Goal: Information Seeking & Learning: Learn about a topic

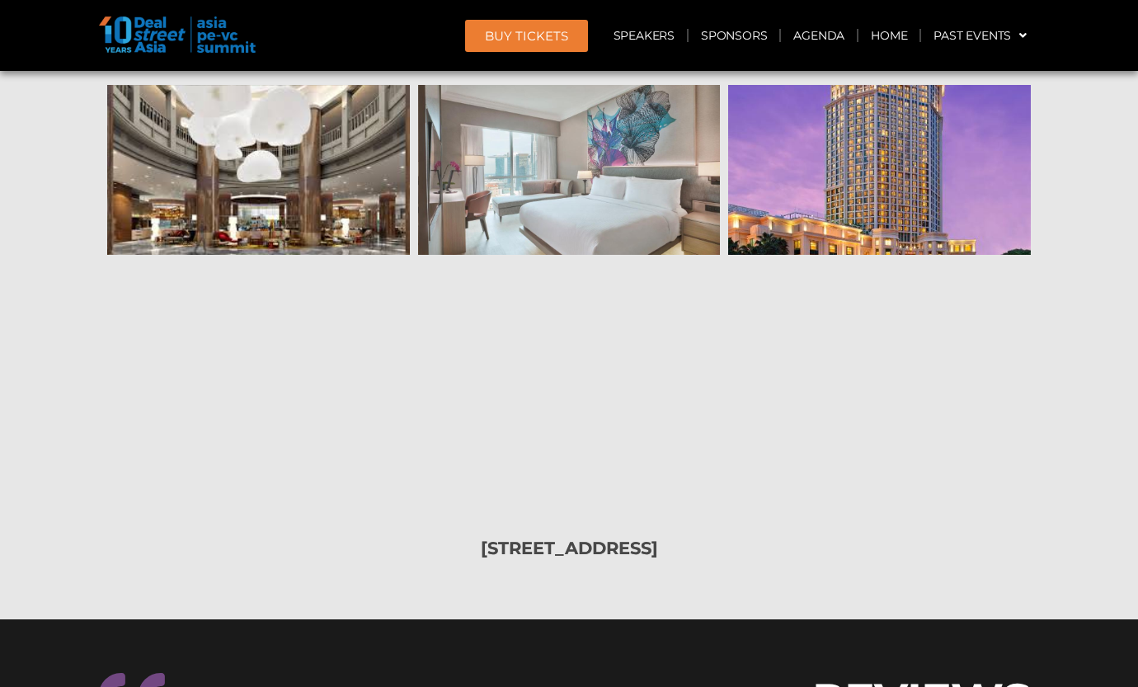
scroll to position [13604, 0]
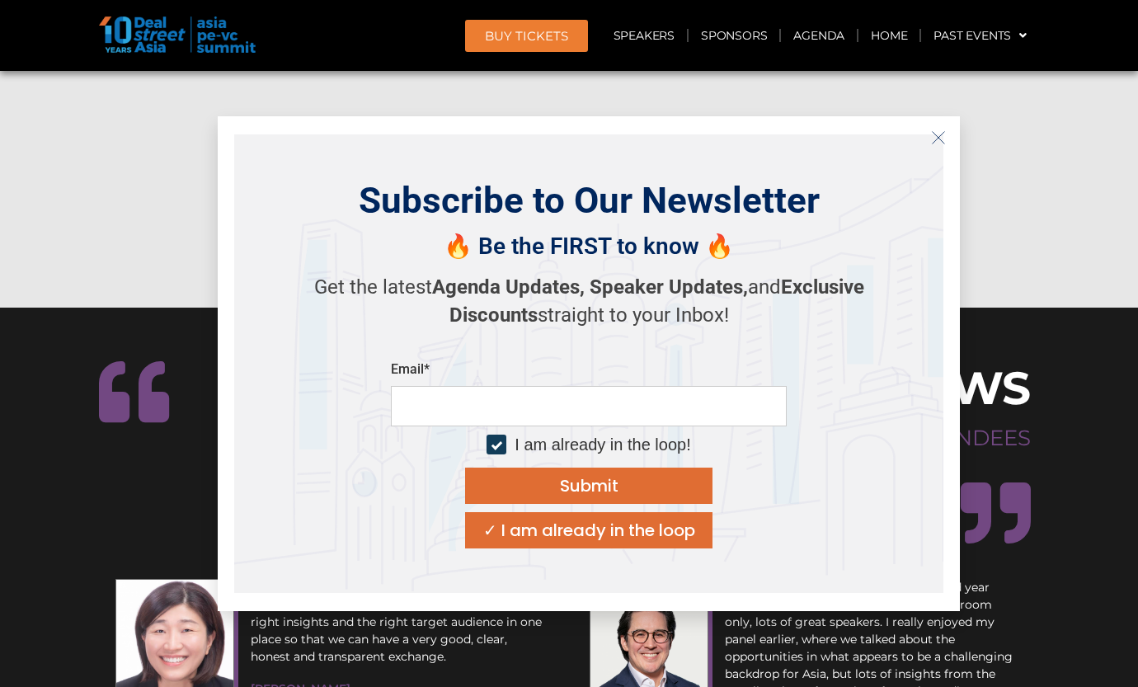
click at [932, 135] on icon "Close" at bounding box center [938, 137] width 15 height 15
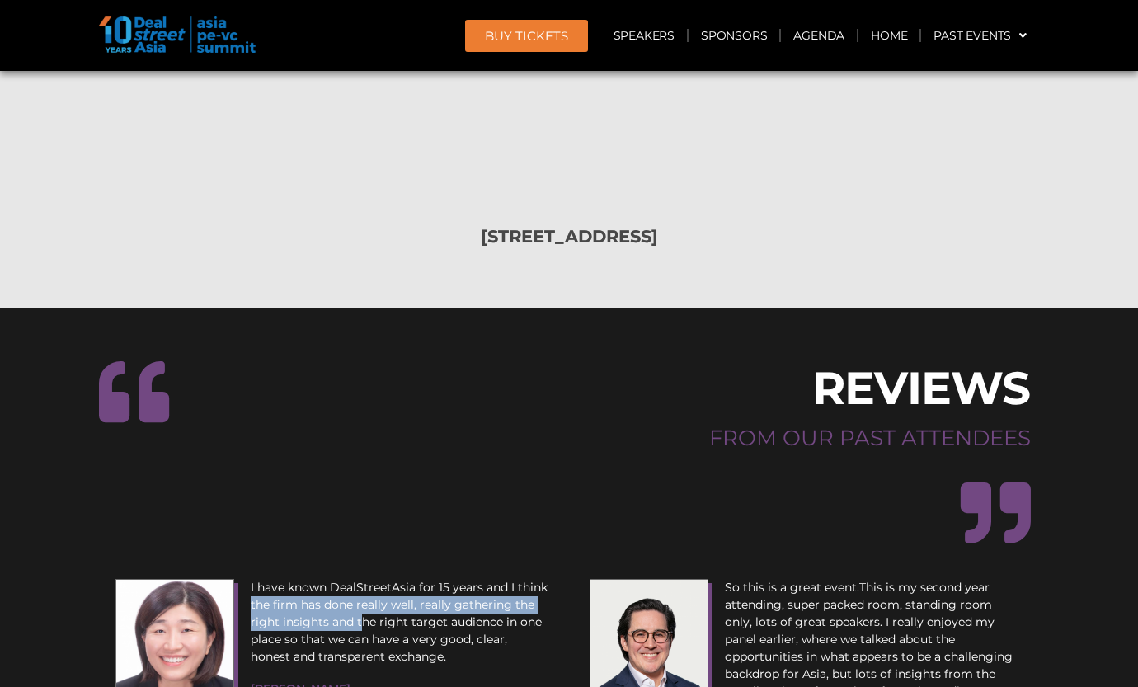
drag, startPoint x: 248, startPoint y: 327, endPoint x: 369, endPoint y: 360, distance: 124.6
click at [367, 571] on div "I have known DealStreetAsia for 15 years and I think the firm has done really w…" at bounding box center [399, 655] width 314 height 168
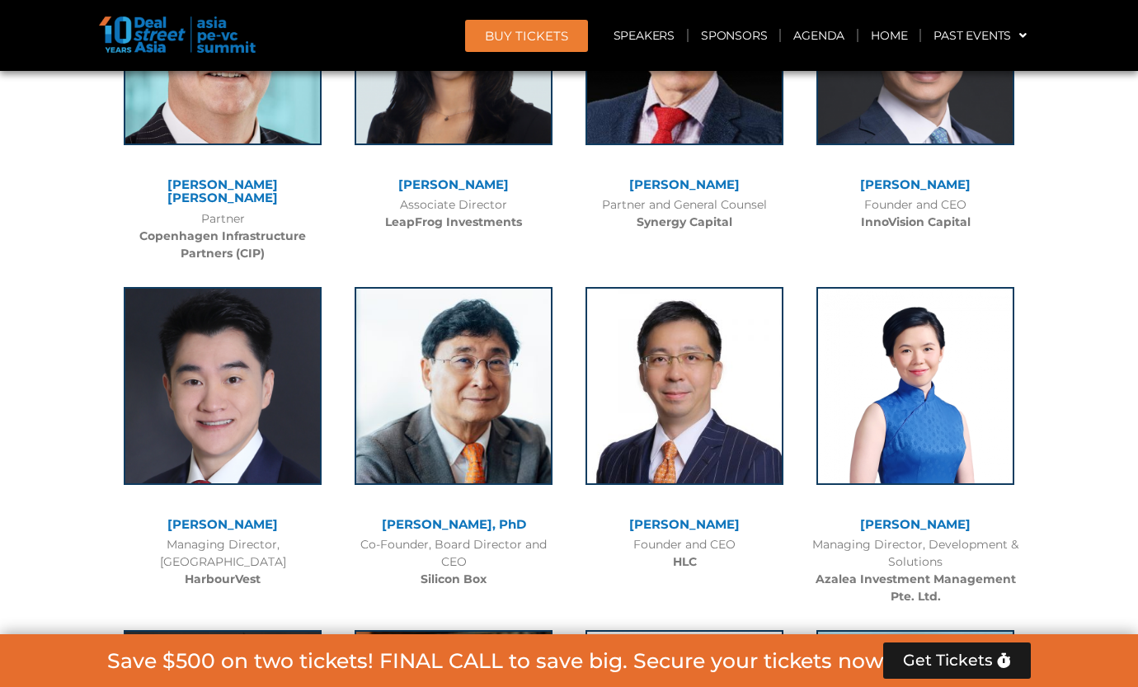
scroll to position [8292, 0]
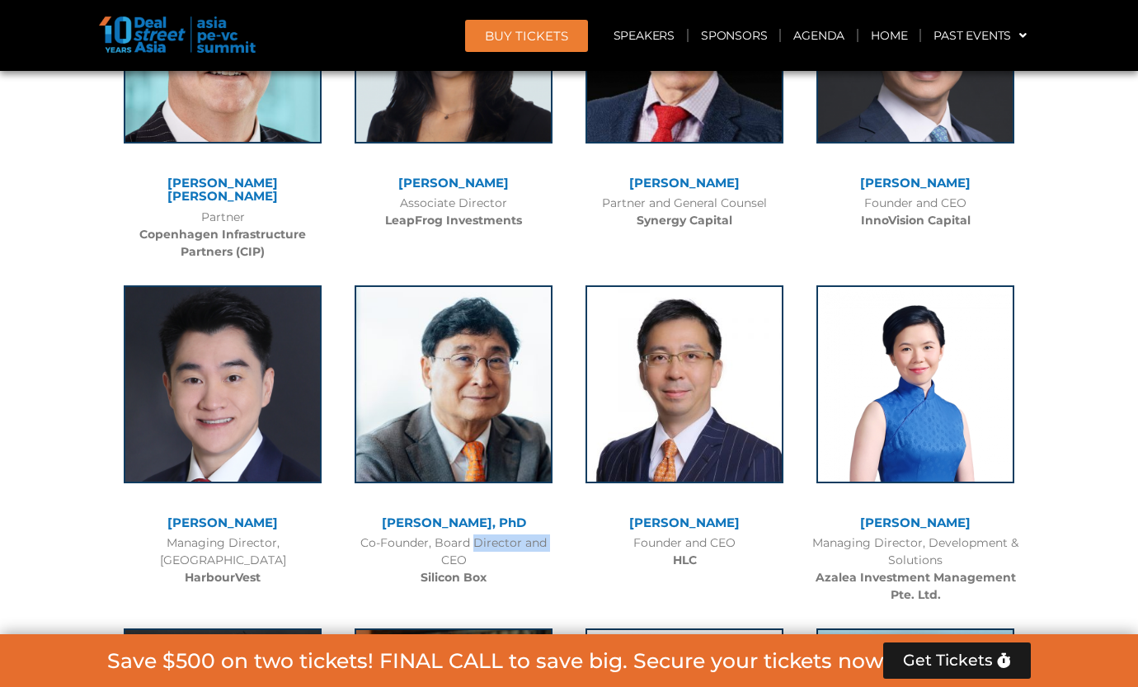
drag, startPoint x: 426, startPoint y: 476, endPoint x: 507, endPoint y: 472, distance: 80.9
click at [507, 534] on div "Co-Founder, Board Director and CEO Silicon Box" at bounding box center [453, 560] width 214 height 52
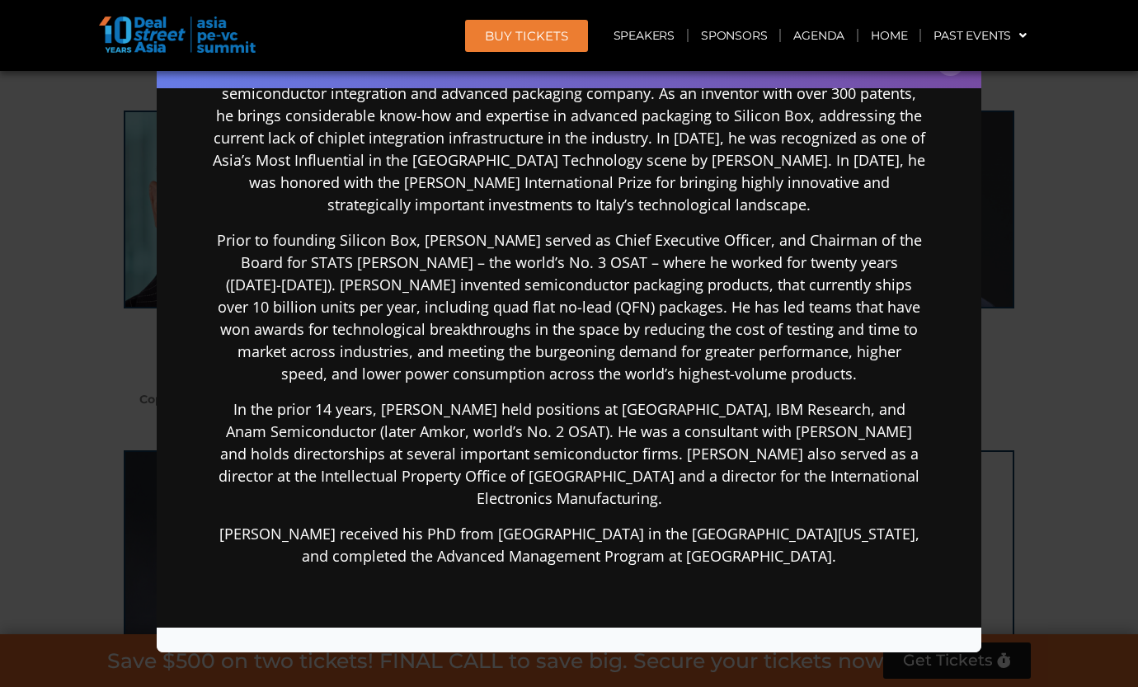
scroll to position [495, 0]
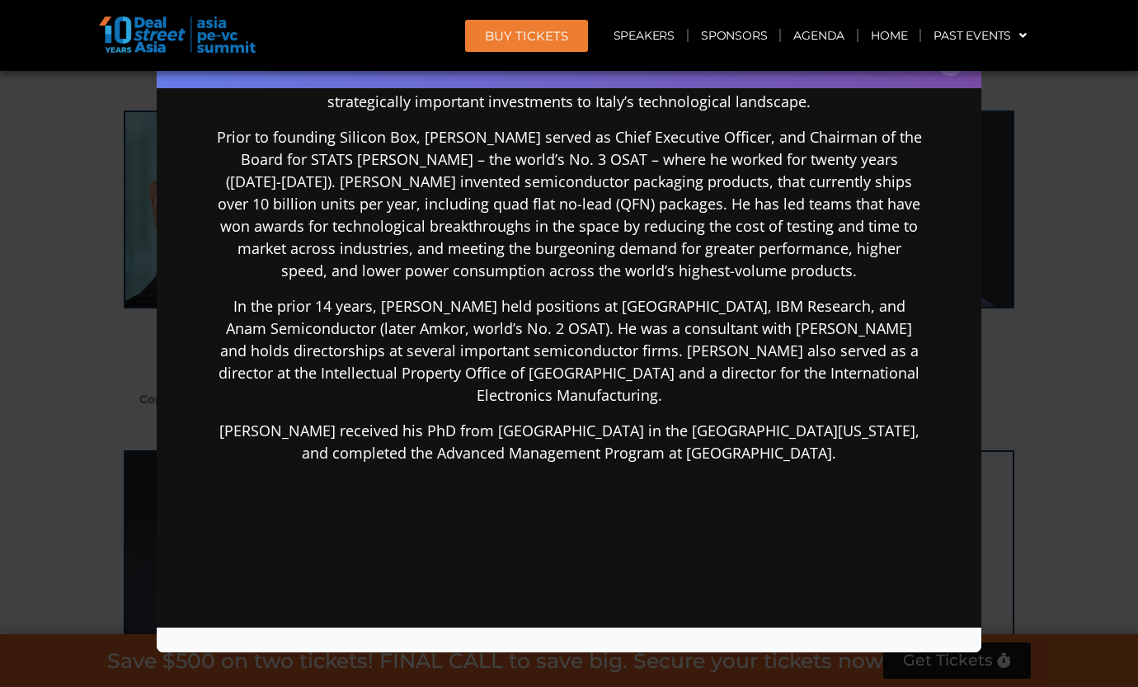
click at [994, 392] on div "Speaker Profile ×" at bounding box center [569, 343] width 1138 height 687
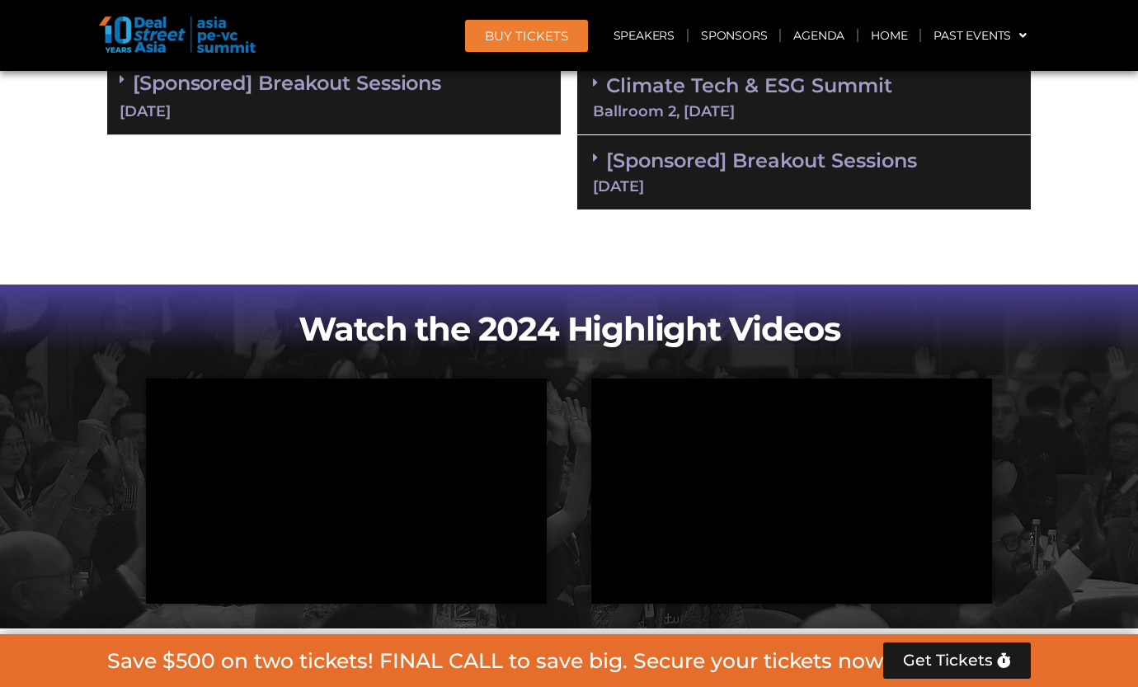
scroll to position [0, 0]
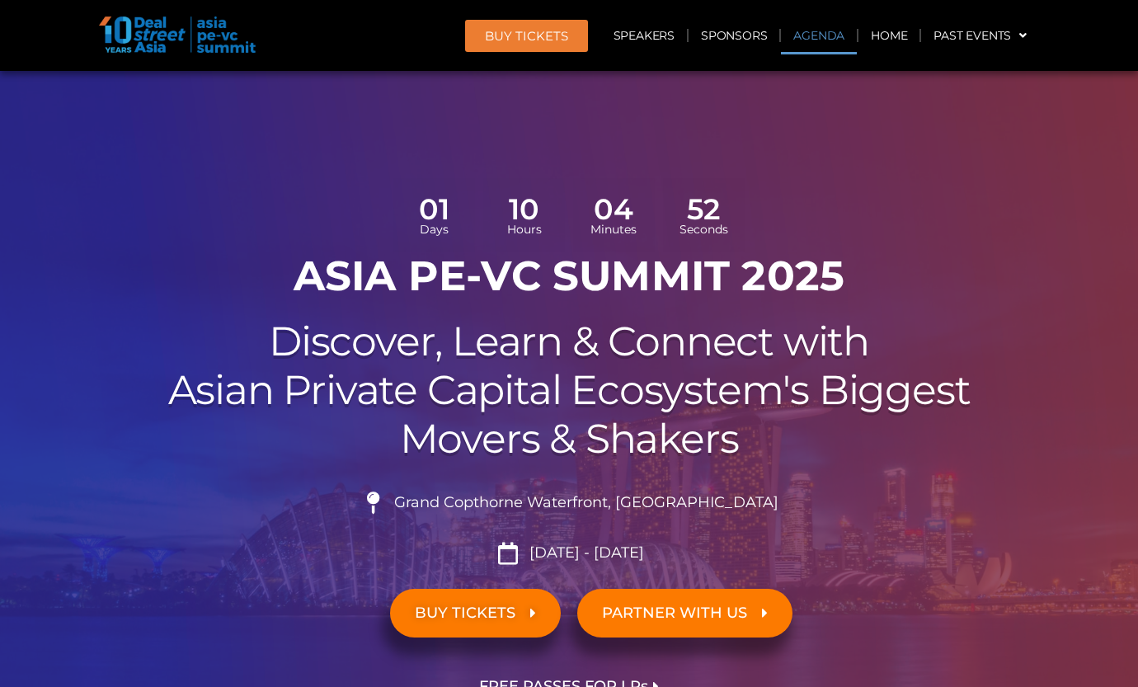
click at [802, 25] on link "Agenda" at bounding box center [819, 35] width 76 height 38
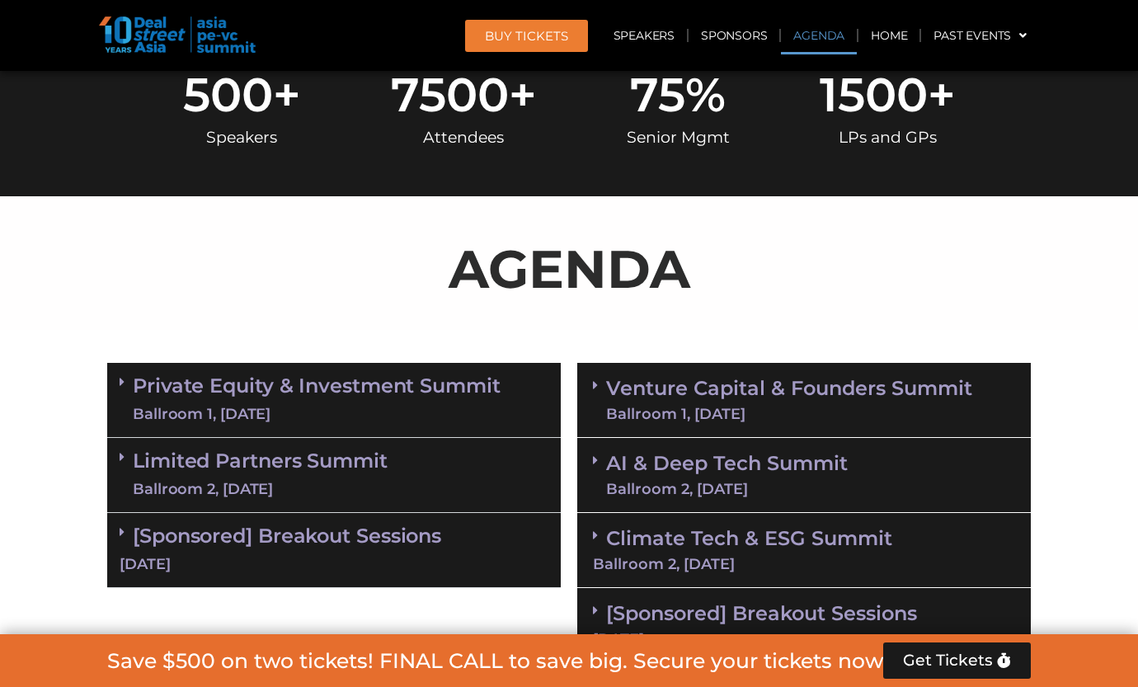
scroll to position [952, 0]
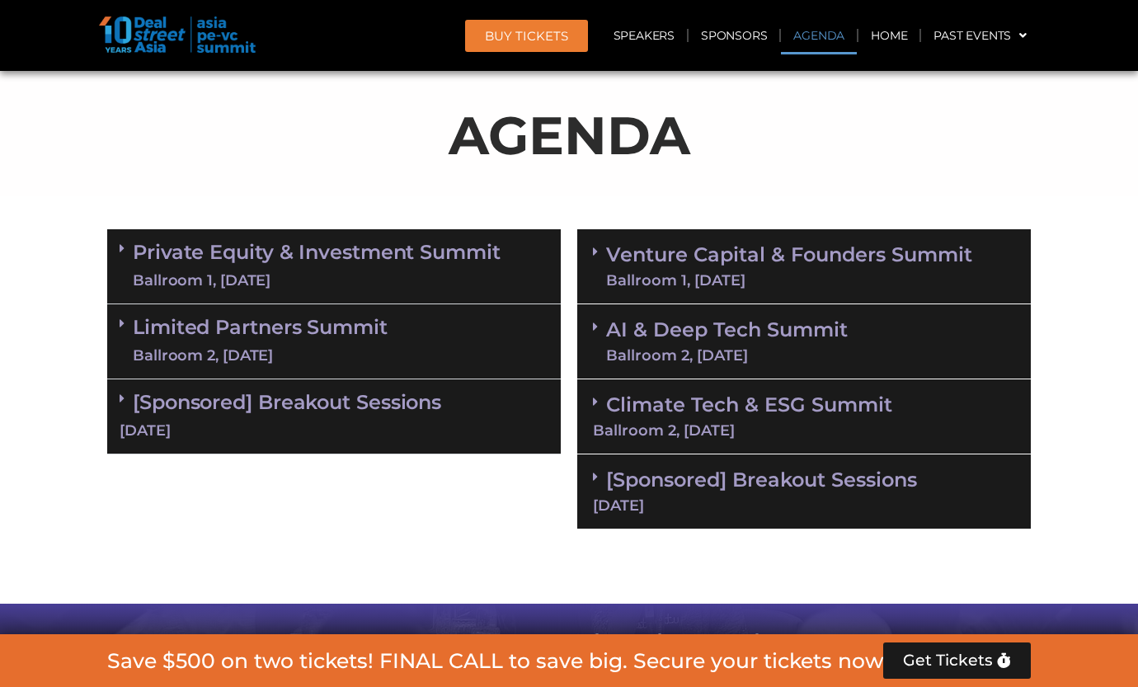
click at [602, 246] on span at bounding box center [599, 252] width 13 height 14
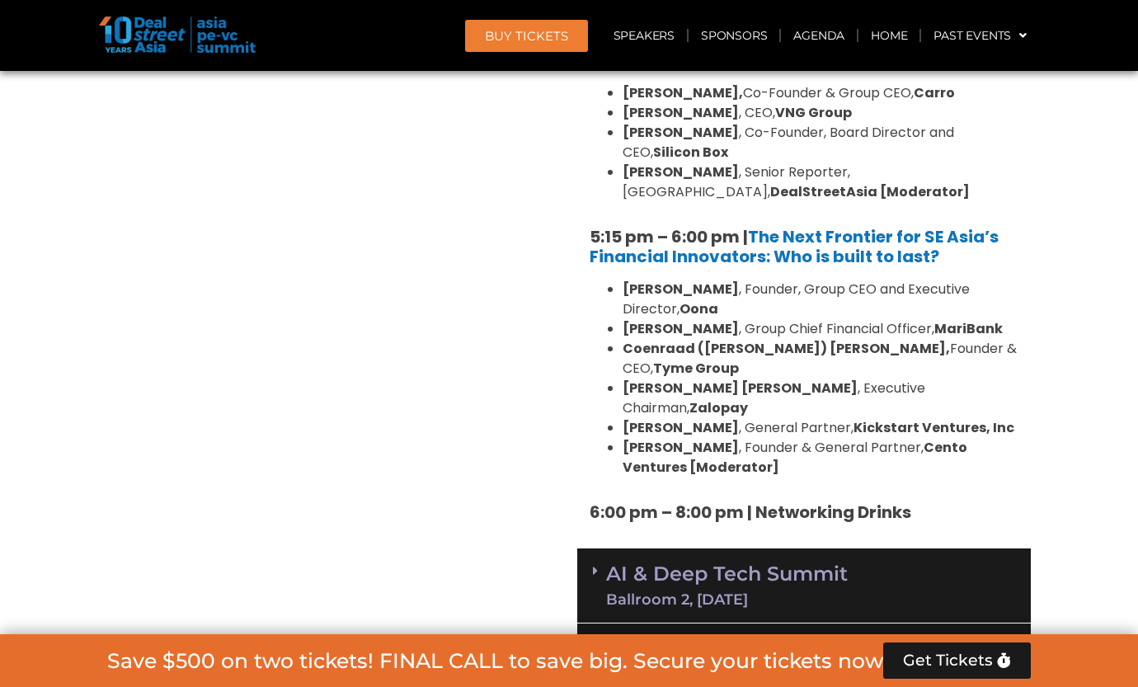
scroll to position [3178, 0]
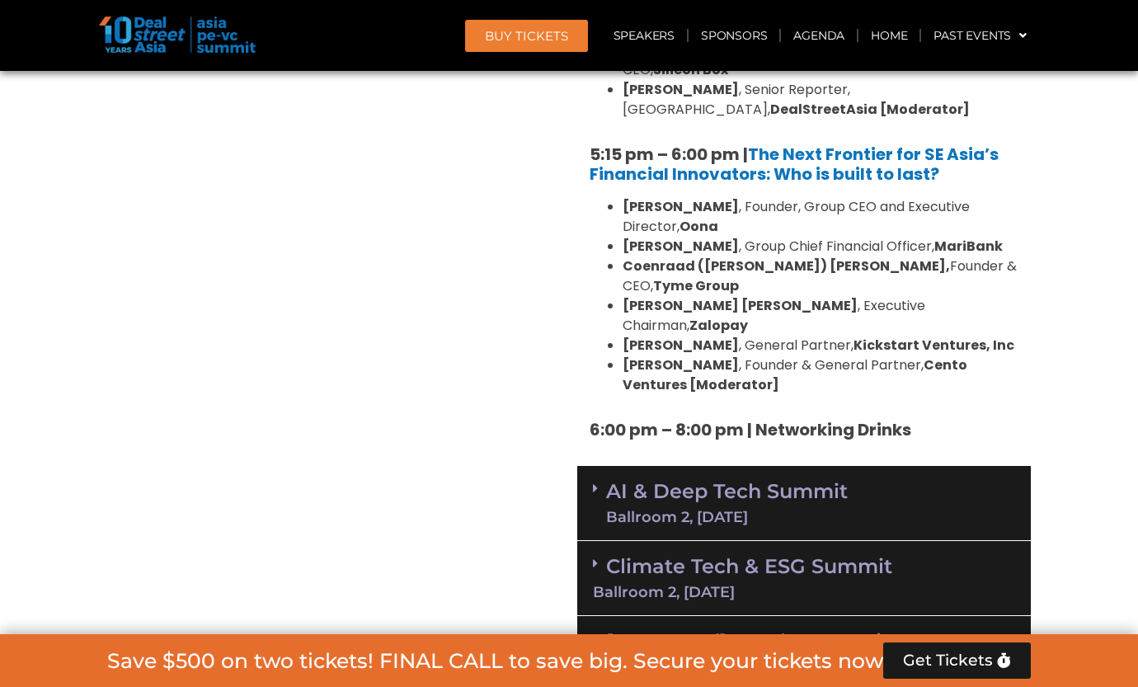
click at [592, 466] on div "AI & Deep Tech Summit Ballroom 2, [DATE]" at bounding box center [804, 503] width 454 height 75
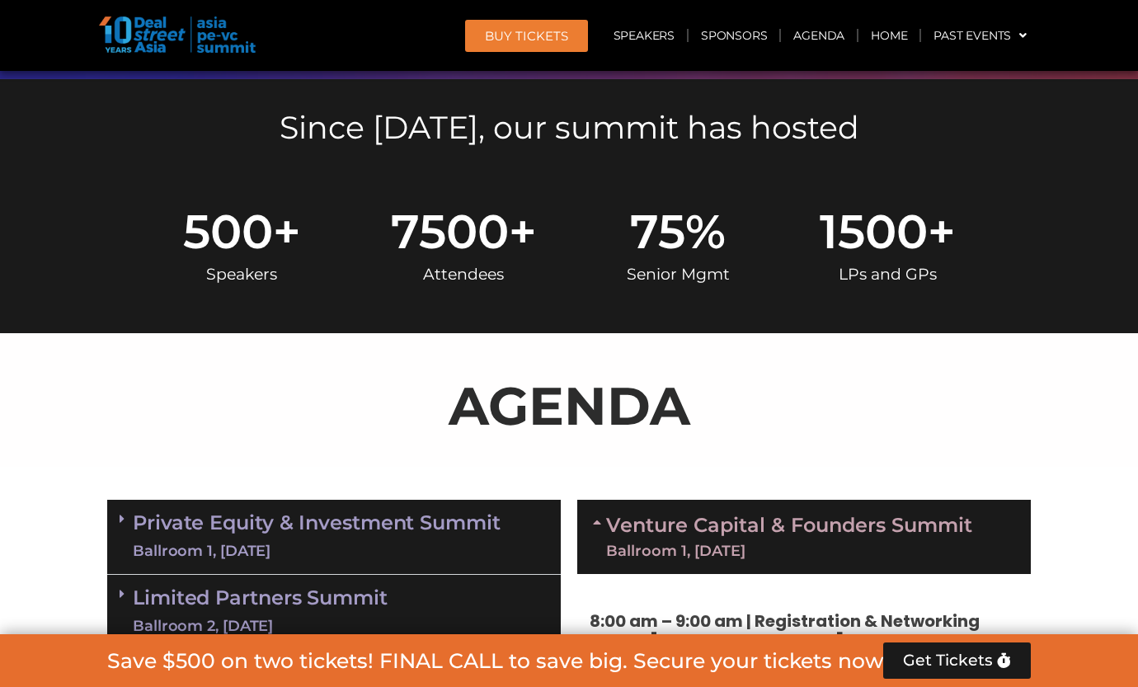
scroll to position [869, 0]
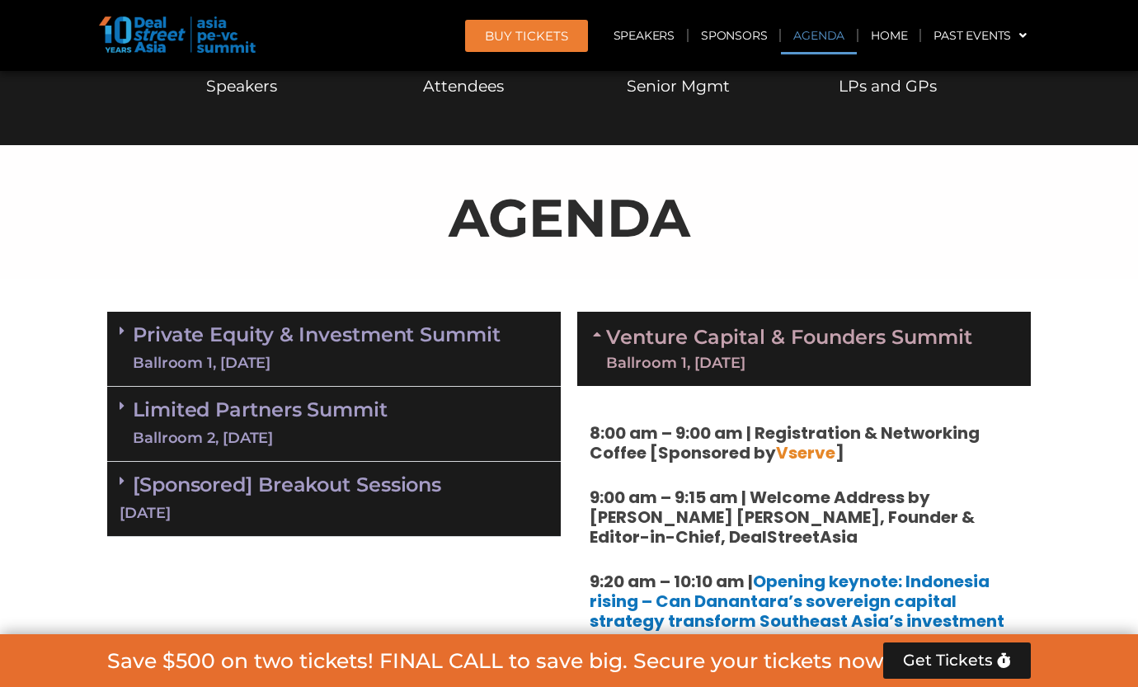
click at [120, 331] on icon at bounding box center [122, 330] width 5 height 13
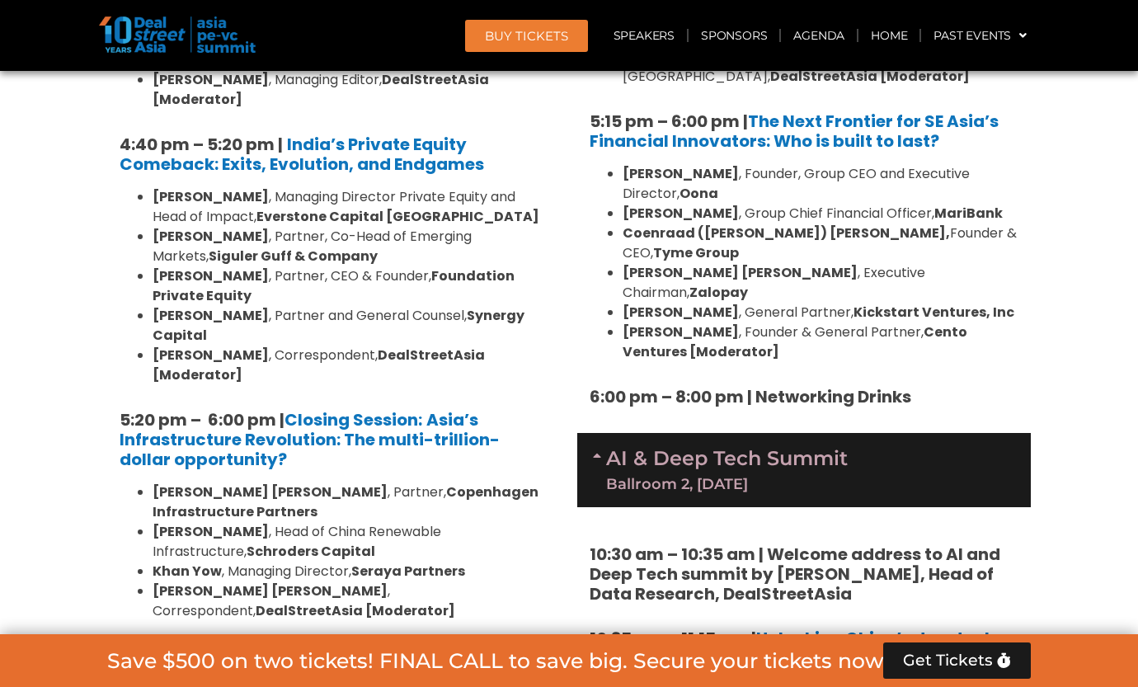
scroll to position [3343, 0]
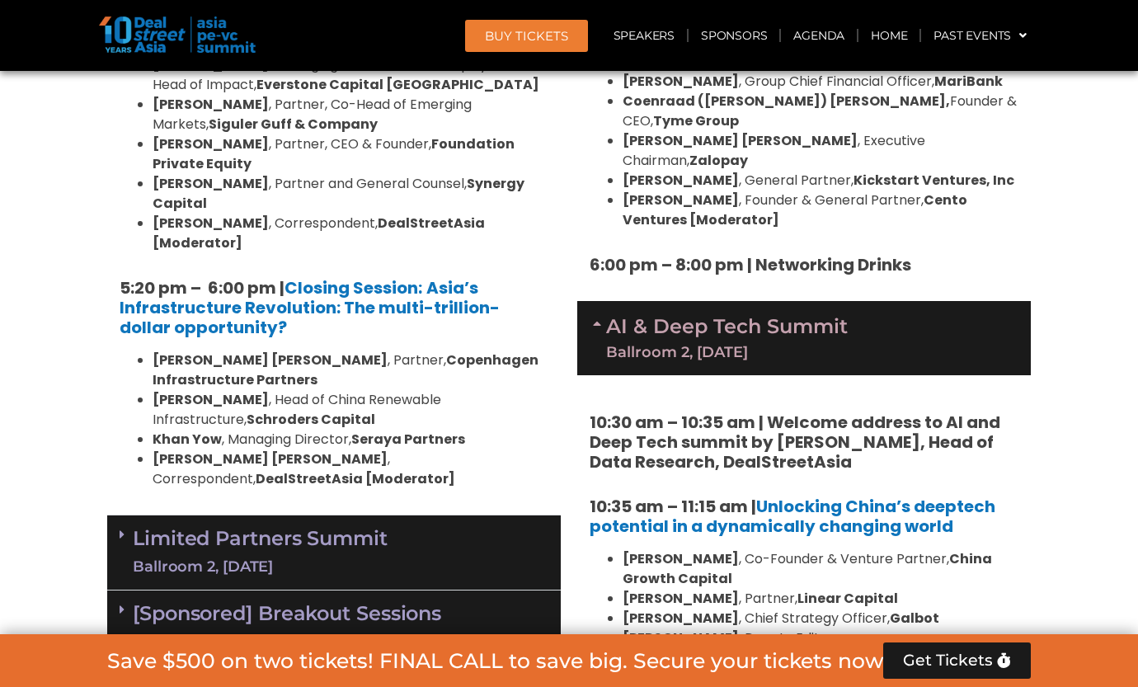
click at [116, 515] on div "Limited Partners [GEOGRAPHIC_DATA] 2, [DATE]" at bounding box center [334, 552] width 454 height 75
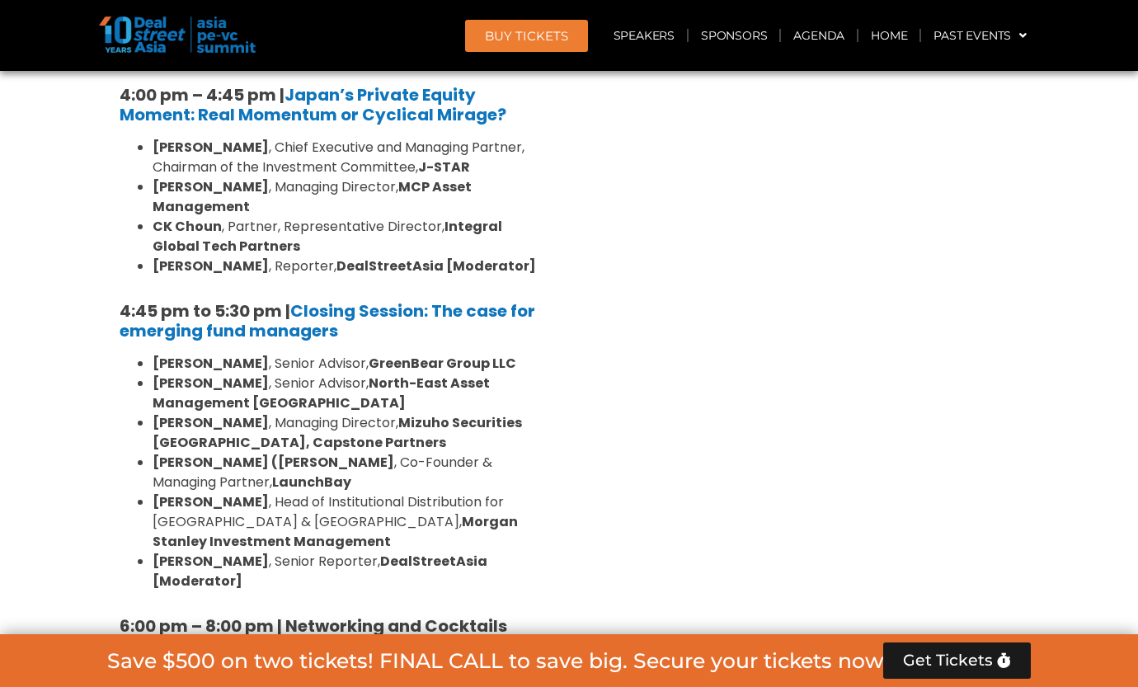
scroll to position [5157, 0]
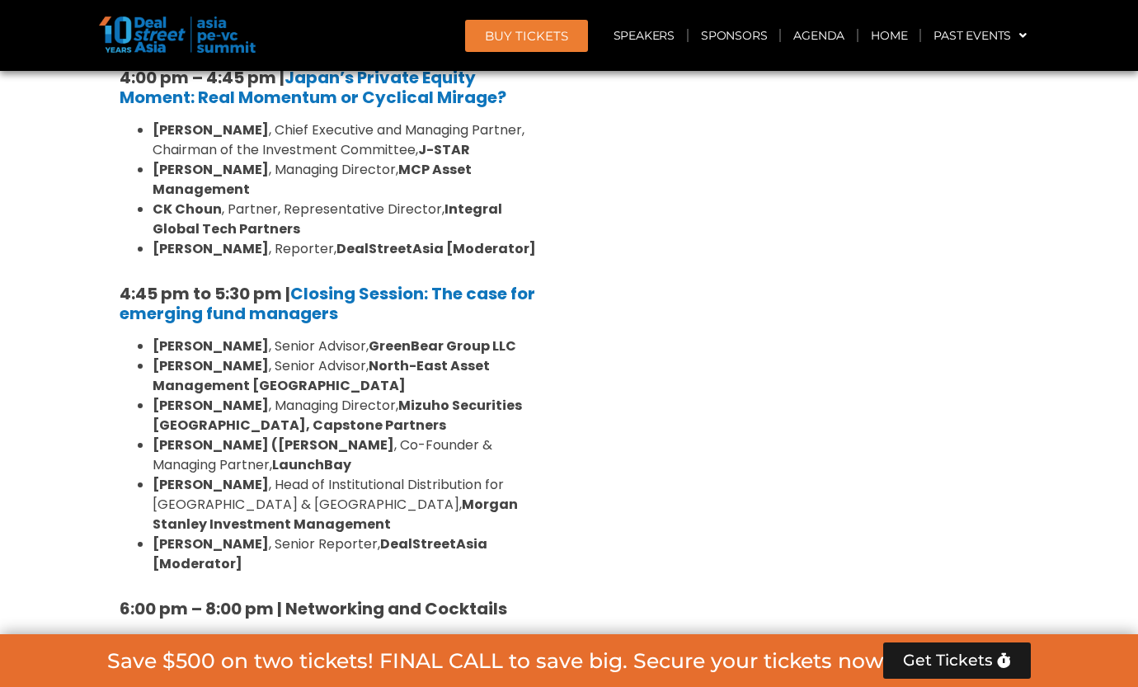
click at [112, 645] on div "[Sponsored] Breakout Sessions [DATE]" at bounding box center [334, 682] width 454 height 75
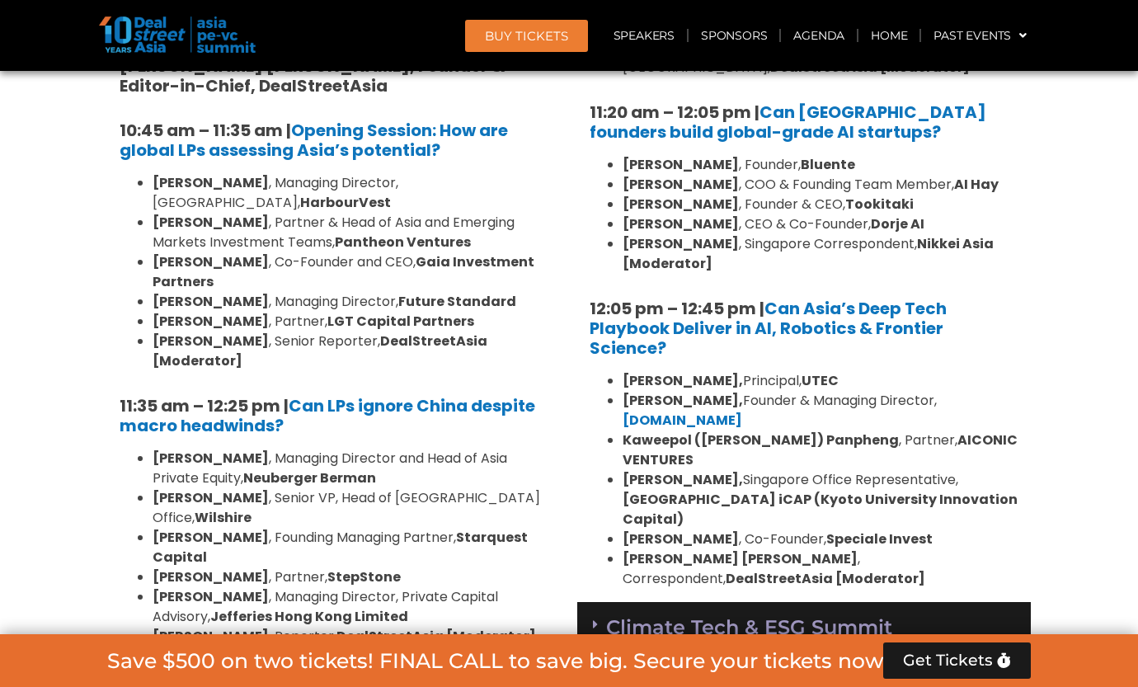
scroll to position [4168, 0]
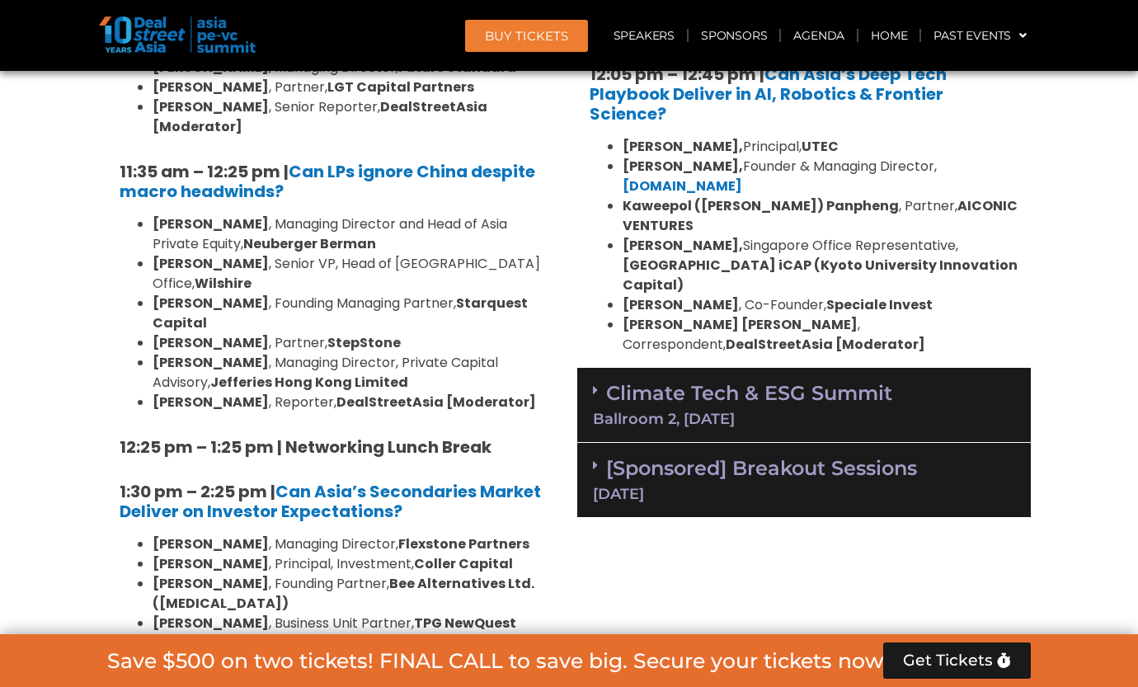
click at [591, 368] on div "Climate Tech & ESG Summit Ballroom 2, [DATE]" at bounding box center [804, 405] width 454 height 75
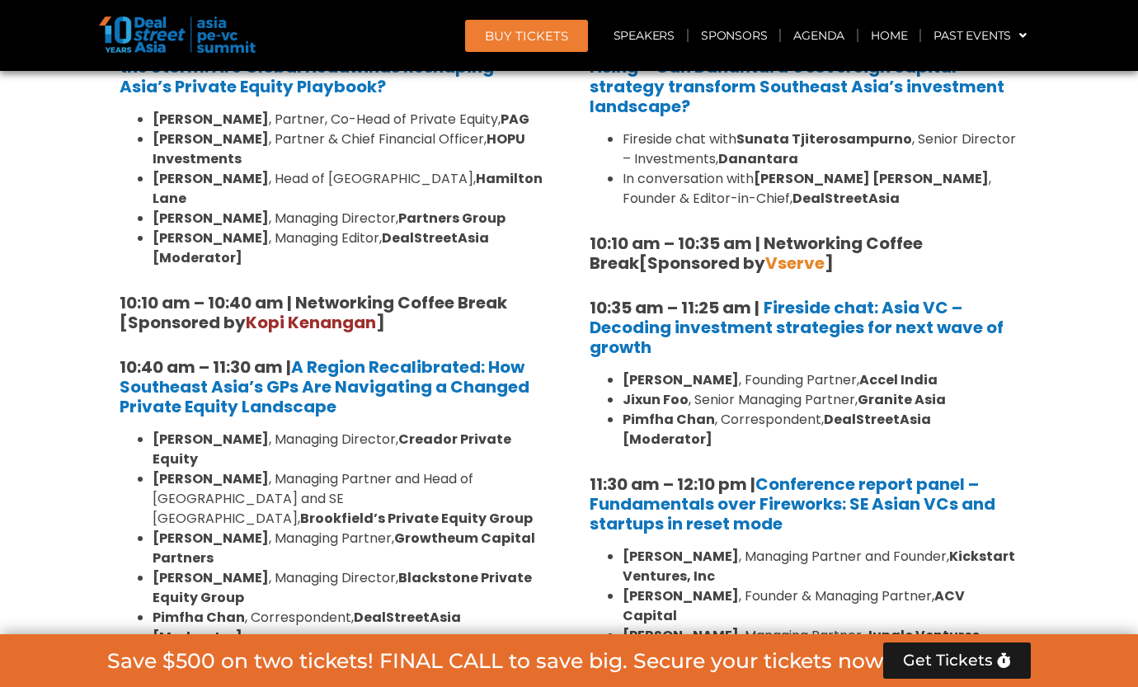
scroll to position [1460, 0]
